Goal: Browse casually: Explore the website without a specific task or goal

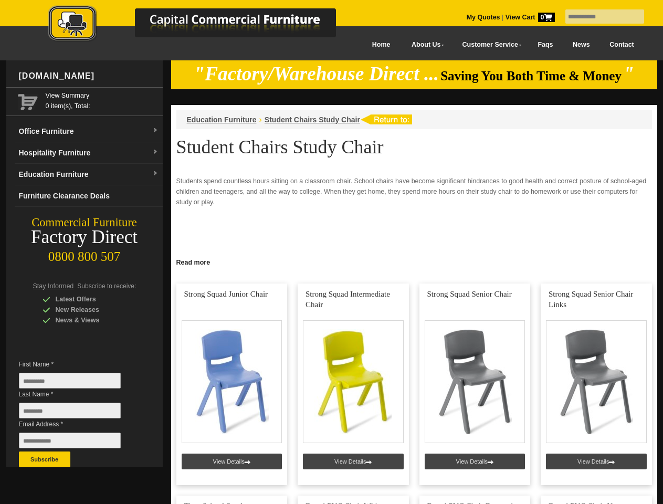
click at [598, 17] on input "text" at bounding box center [605, 16] width 79 height 14
click at [78, 413] on input "Last Name *" at bounding box center [70, 411] width 102 height 16
click at [45, 460] on button "Subscribe" at bounding box center [44, 460] width 51 height 16
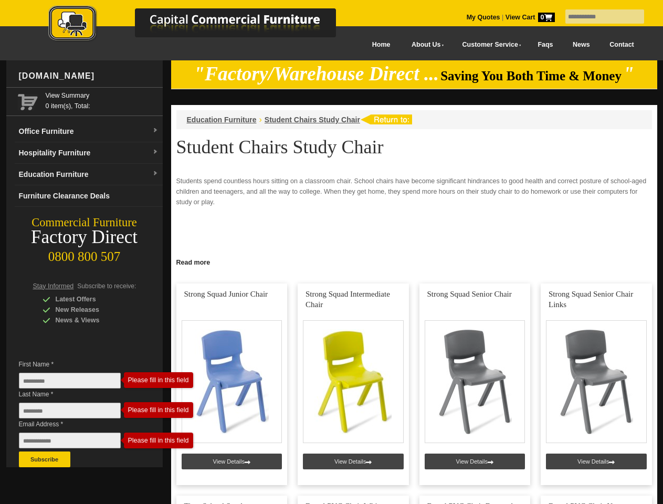
click at [414, 262] on link "Read more" at bounding box center [414, 261] width 486 height 13
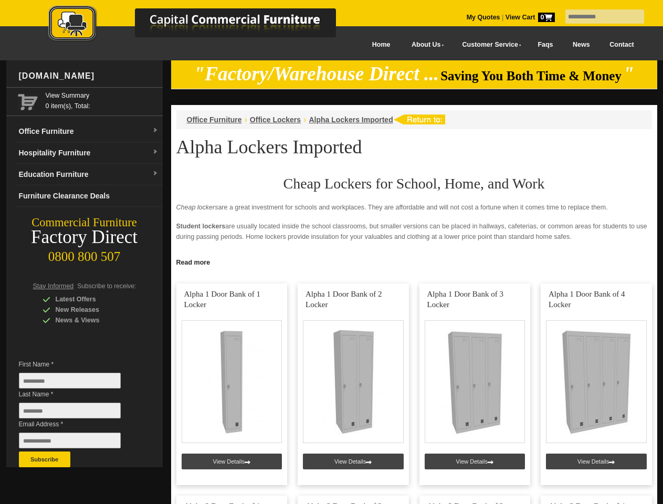
click at [598, 17] on input "text" at bounding box center [605, 16] width 79 height 14
click at [78, 413] on input "Last Name *" at bounding box center [70, 411] width 102 height 16
click at [45, 460] on button "Subscribe" at bounding box center [44, 460] width 51 height 16
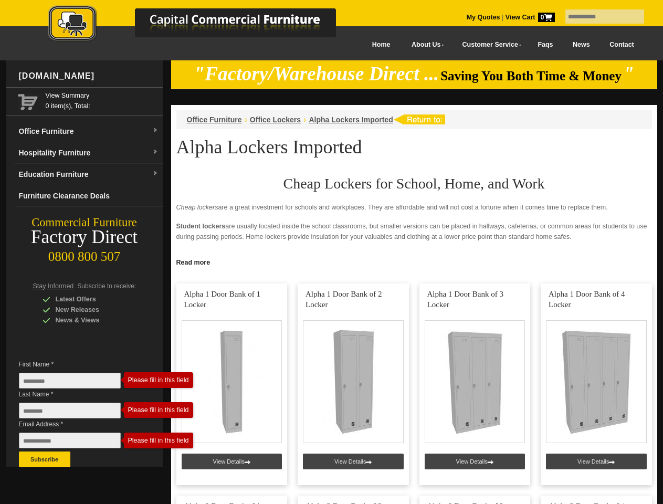
click at [414, 262] on link "Read more" at bounding box center [414, 261] width 486 height 13
